Goal: Find contact information: Find contact information

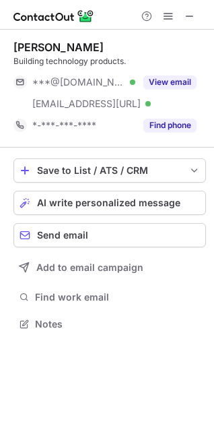
scroll to position [314, 214]
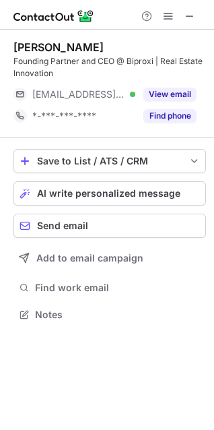
scroll to position [304, 214]
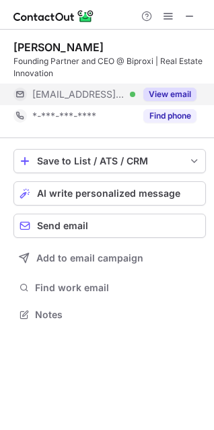
click at [182, 92] on button "View email" at bounding box center [169, 94] width 53 height 13
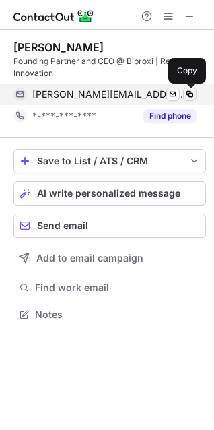
click at [188, 95] on span at bounding box center [189, 94] width 11 height 11
